Goal: Check status: Check status

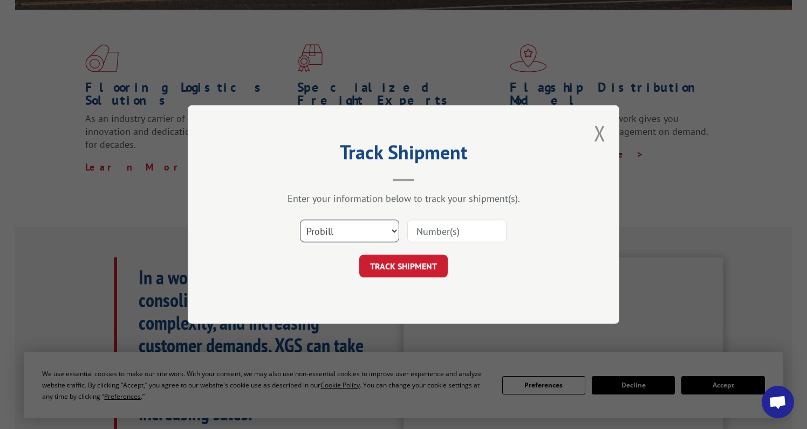
scroll to position [295, 0]
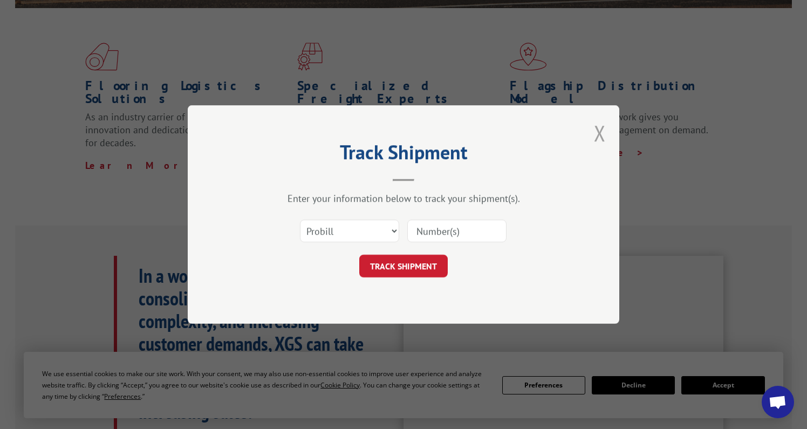
click at [603, 127] on button "Close modal" at bounding box center [600, 133] width 12 height 29
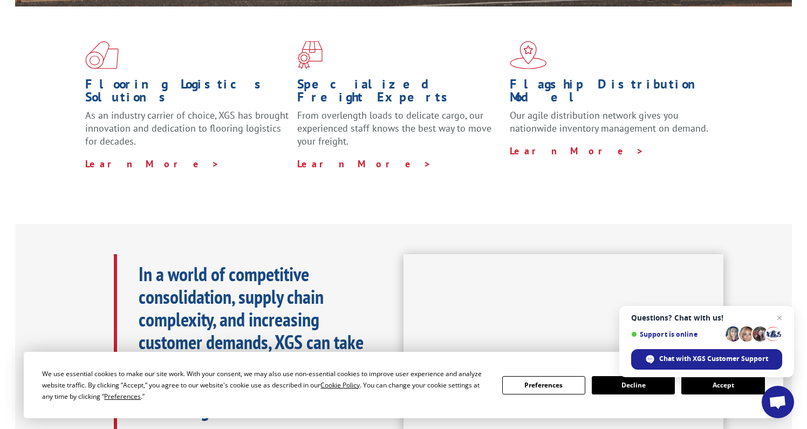
scroll to position [297, 0]
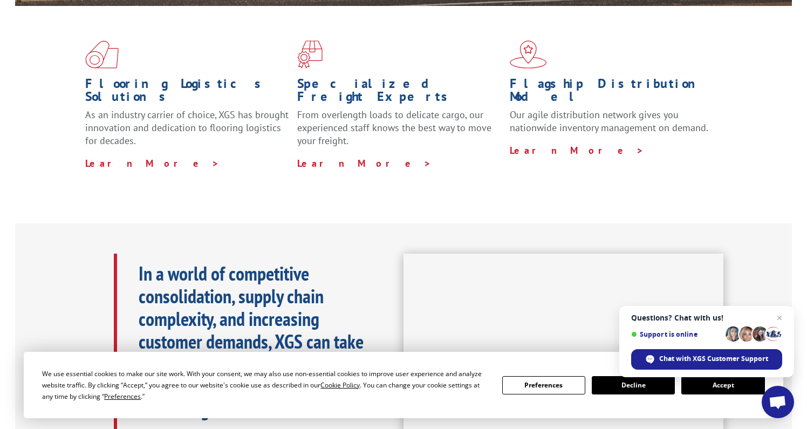
click at [710, 379] on button "Accept" at bounding box center [722, 385] width 83 height 18
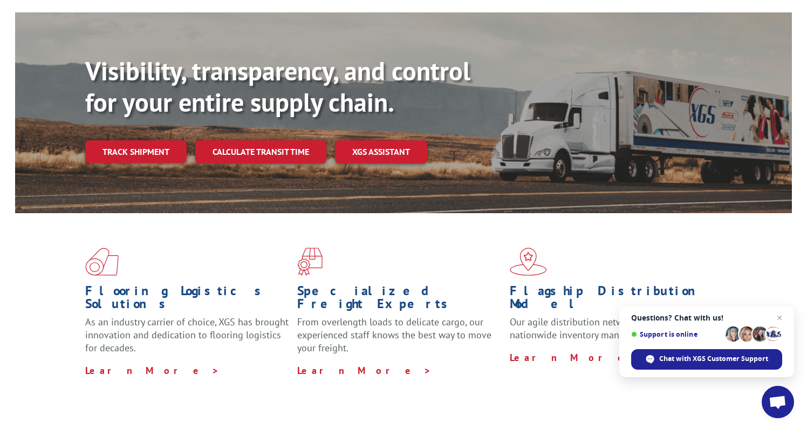
scroll to position [69, 0]
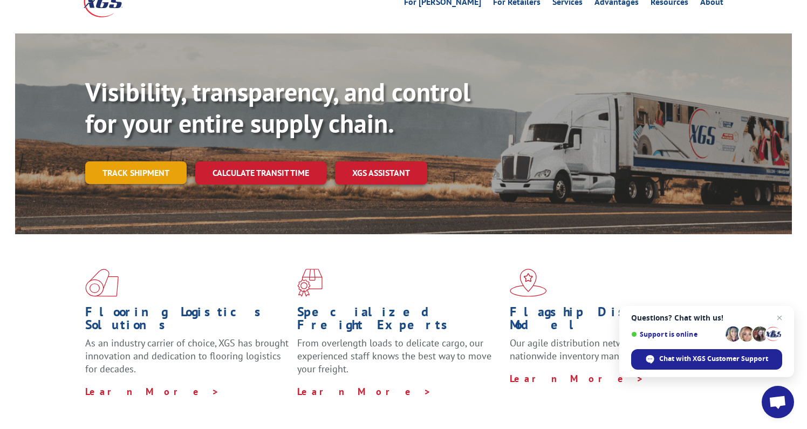
click at [152, 161] on link "Track shipment" at bounding box center [135, 172] width 101 height 23
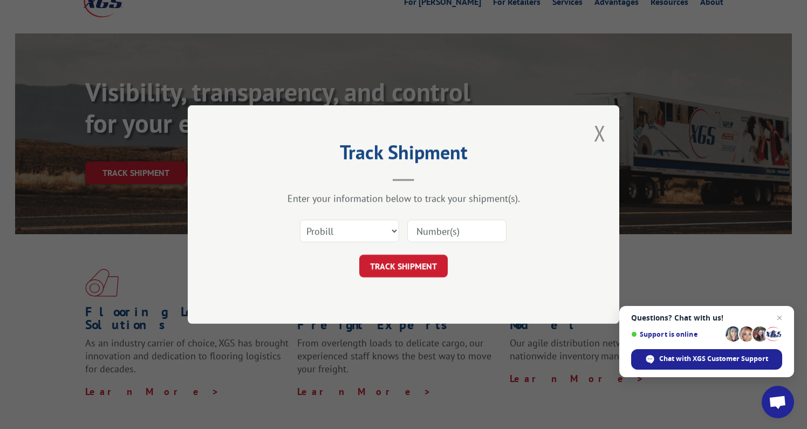
drag, startPoint x: 422, startPoint y: 229, endPoint x: 429, endPoint y: 230, distance: 7.6
click at [425, 230] on input at bounding box center [456, 230] width 99 height 23
paste input "4000000126"
type input "4000000126"
drag, startPoint x: 375, startPoint y: 270, endPoint x: 399, endPoint y: 269, distance: 23.2
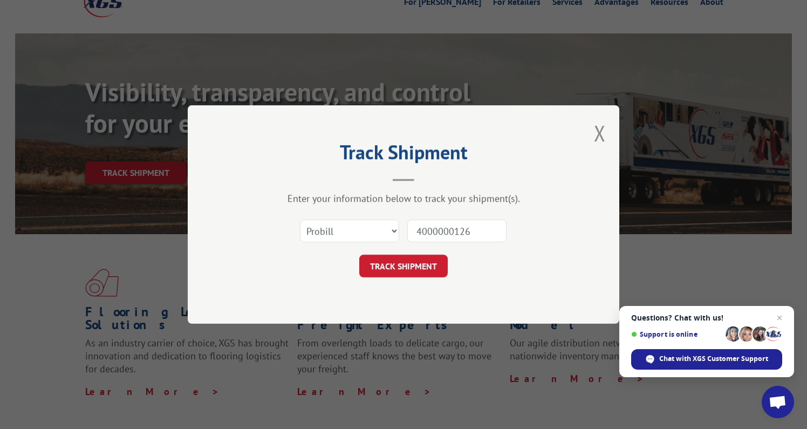
click at [376, 270] on button "TRACK SHIPMENT" at bounding box center [403, 266] width 88 height 23
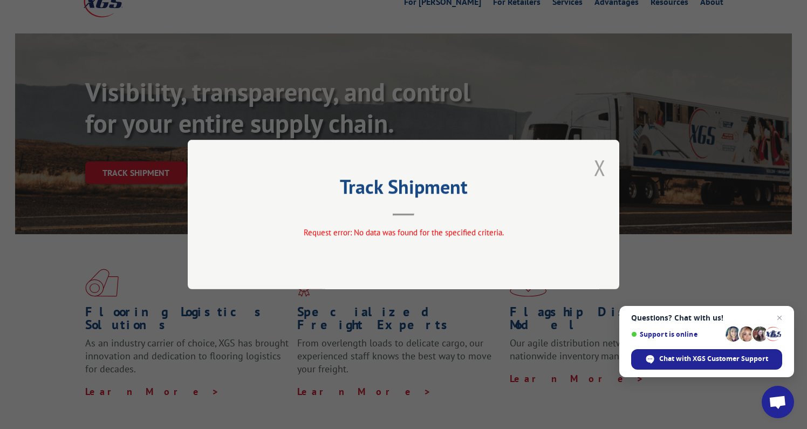
click at [596, 166] on button "Close modal" at bounding box center [600, 167] width 12 height 29
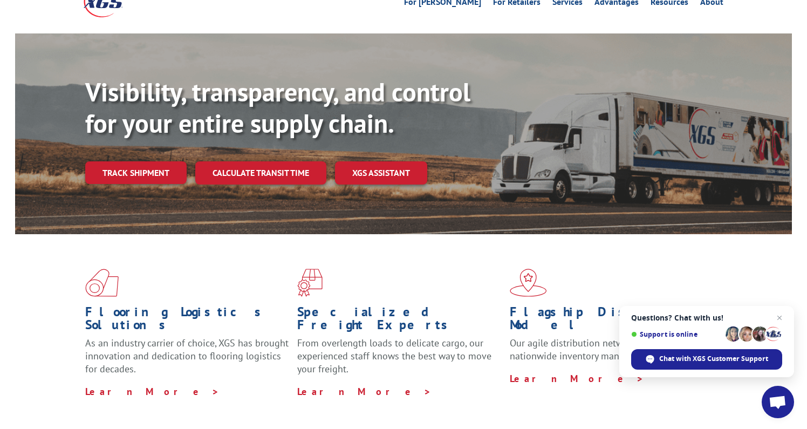
drag, startPoint x: 146, startPoint y: 140, endPoint x: 152, endPoint y: 146, distance: 8.8
click at [146, 161] on link "Track shipment" at bounding box center [135, 172] width 101 height 23
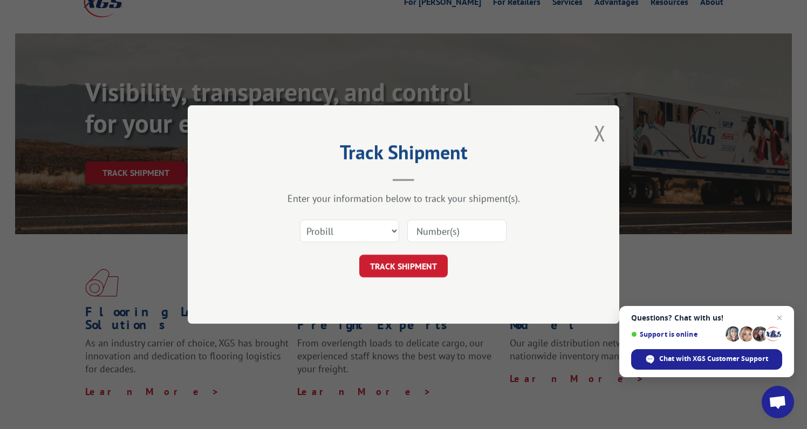
click at [442, 232] on input at bounding box center [456, 230] width 99 height 23
paste input "17633877"
type input "17633877"
click at [410, 265] on button "TRACK SHIPMENT" at bounding box center [403, 266] width 88 height 23
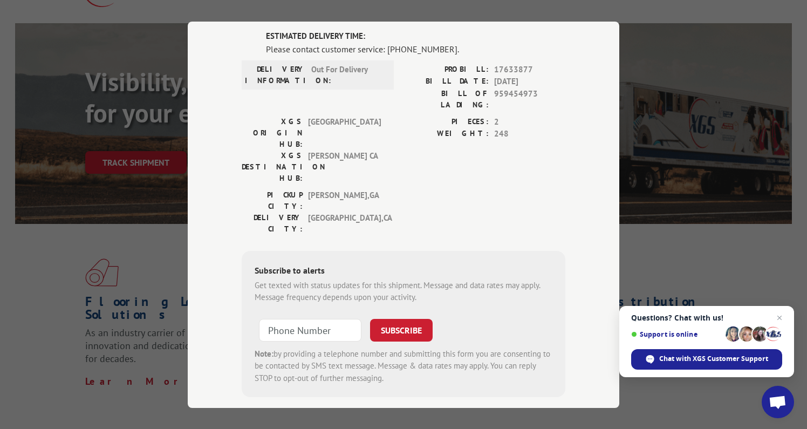
scroll to position [102, 0]
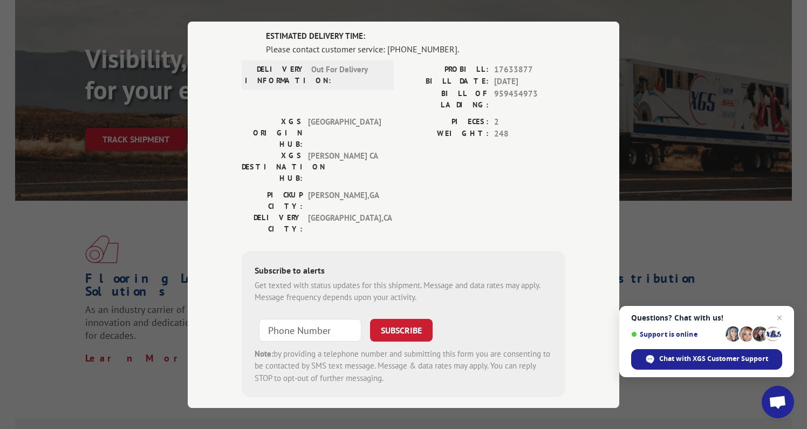
click at [173, 199] on div "Track Shipment ESTIMATED DELIVERY TIME: Please contact customer service: [PHONE…" at bounding box center [403, 214] width 807 height 429
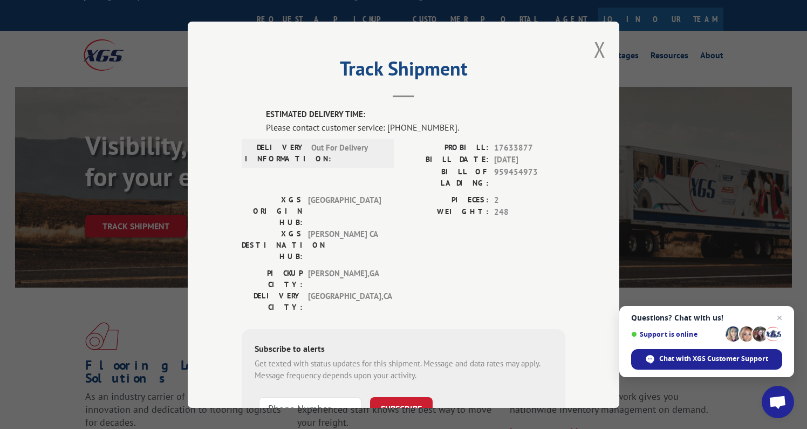
scroll to position [13, 0]
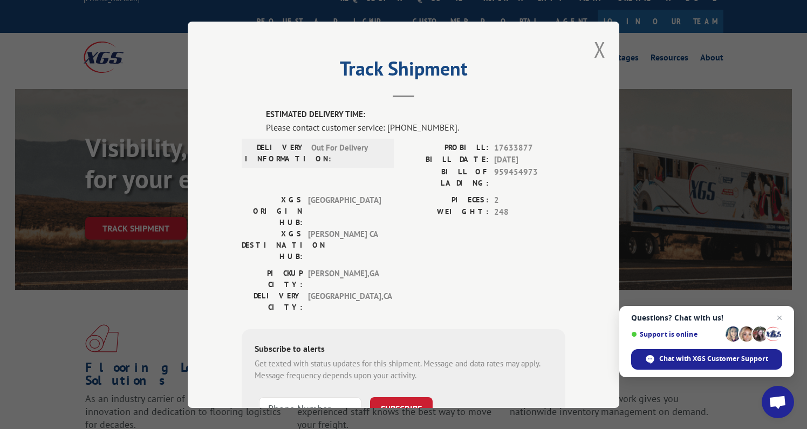
click at [517, 148] on span "17633877" at bounding box center [529, 147] width 71 height 12
copy span "17633877"
click at [138, 39] on div "Track Shipment ESTIMATED DELIVERY TIME: Please contact customer service: [PHONE…" at bounding box center [403, 214] width 807 height 429
